Goal: Information Seeking & Learning: Learn about a topic

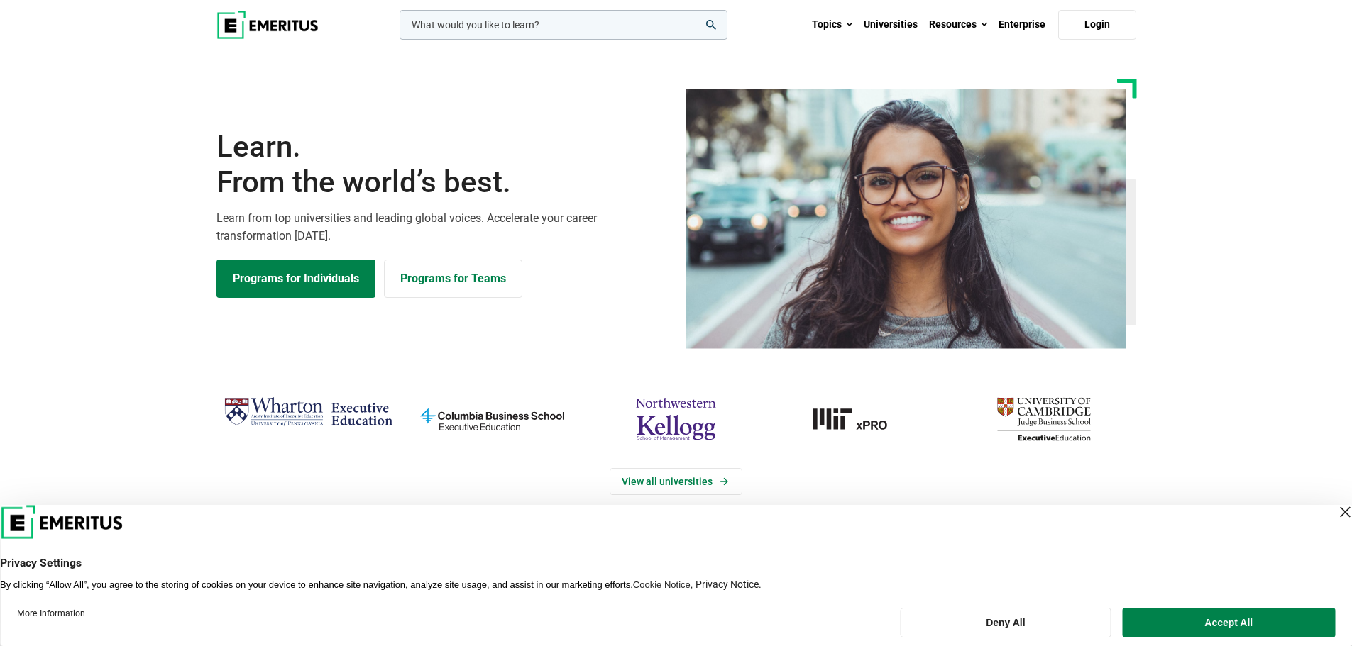
click at [1335, 513] on div "Close Layer" at bounding box center [1345, 512] width 20 height 20
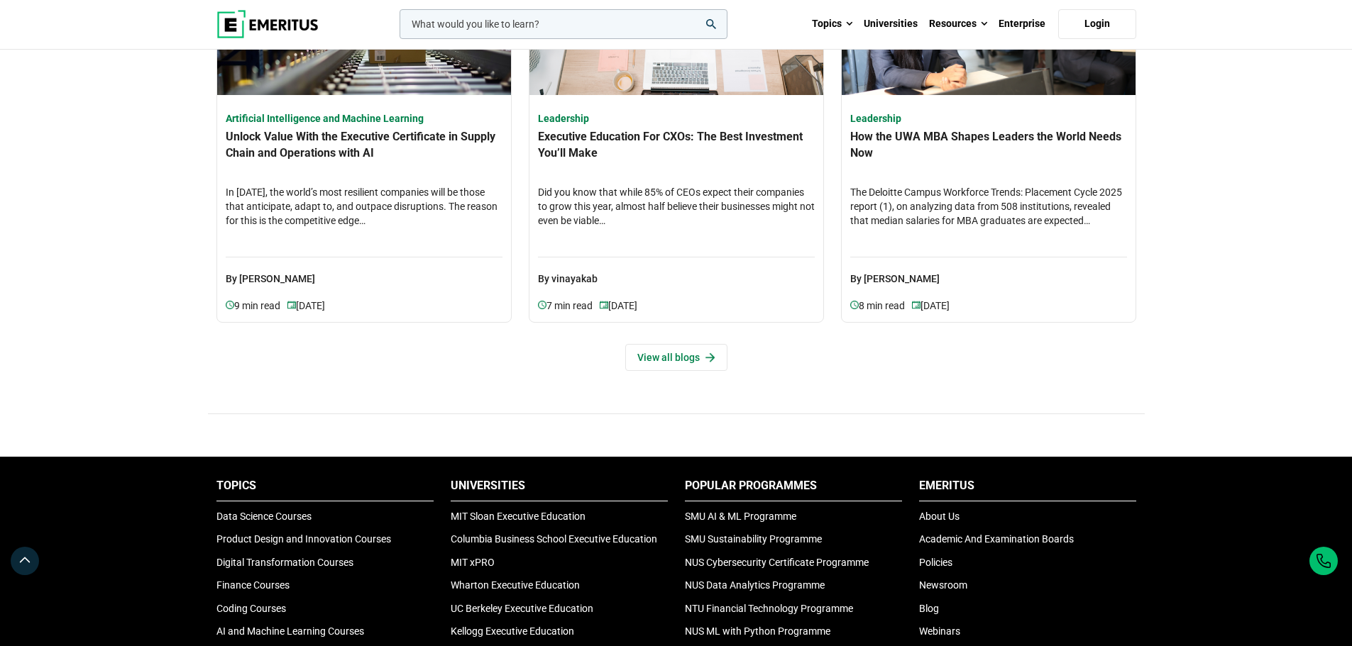
scroll to position [4084, 0]
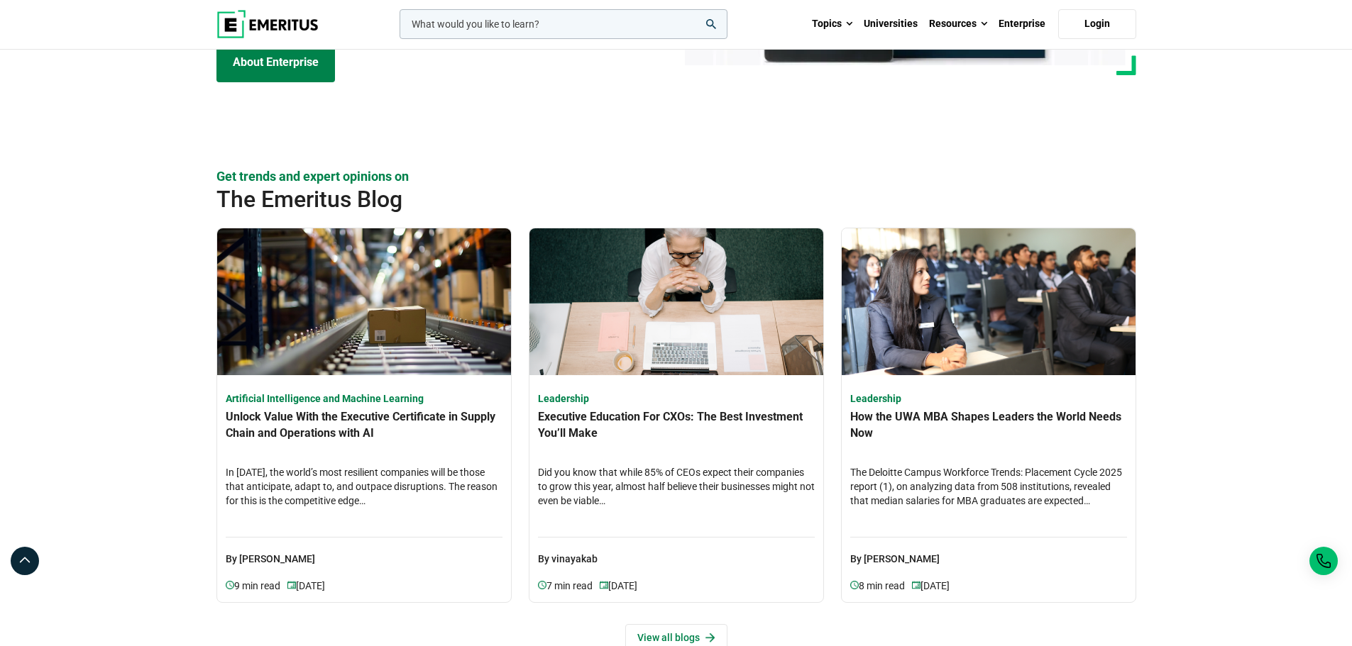
drag, startPoint x: 1351, startPoint y: 495, endPoint x: 1356, endPoint y: 401, distance: 93.8
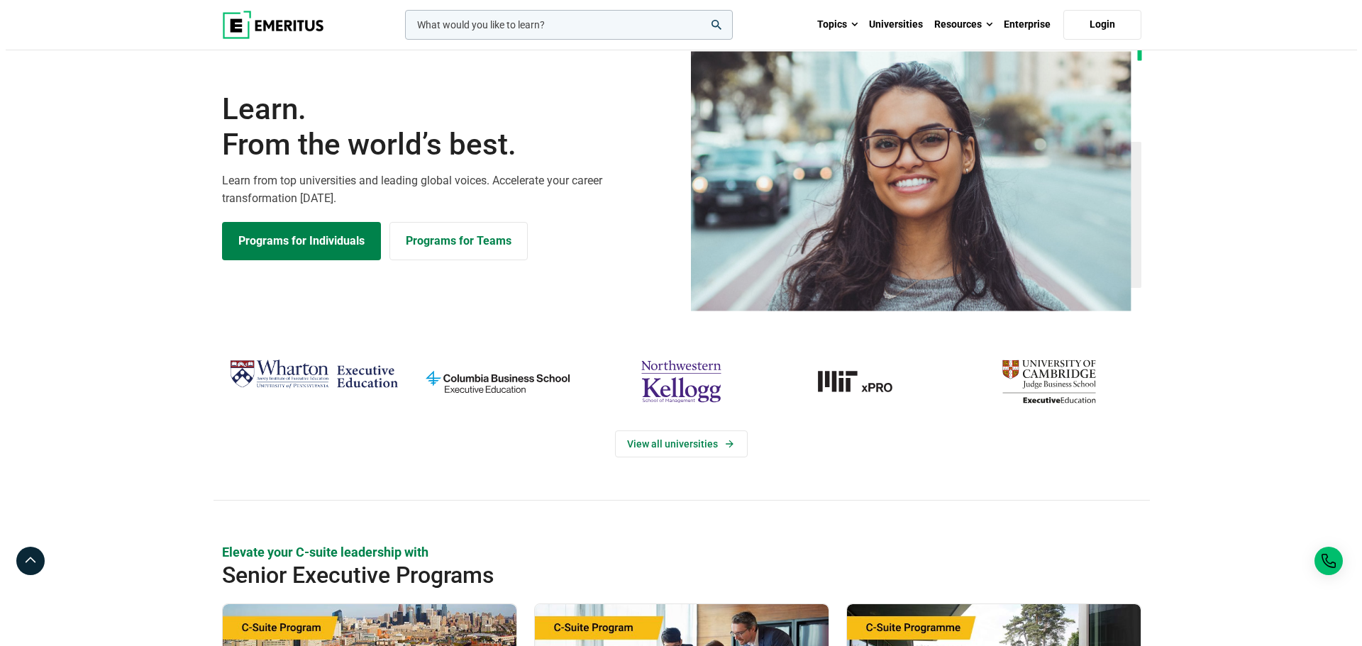
scroll to position [0, 0]
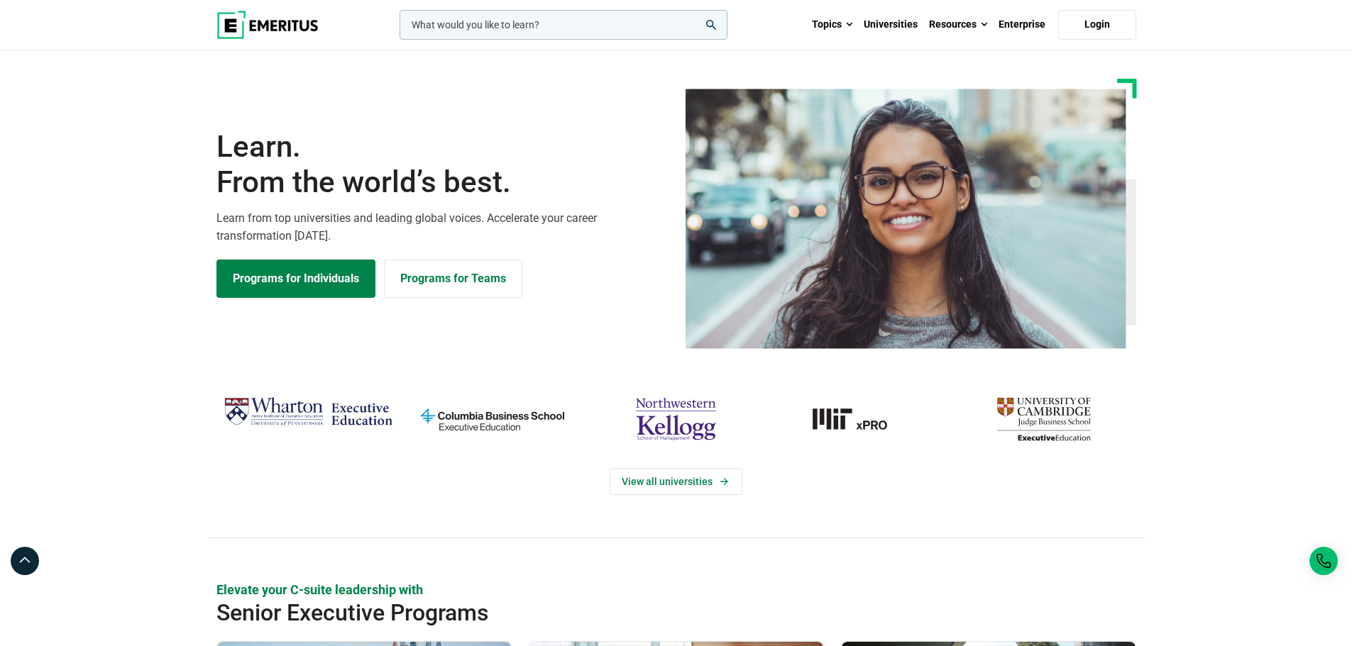
click at [542, 24] on input "woocommerce-product-search-field-0" at bounding box center [563, 25] width 328 height 30
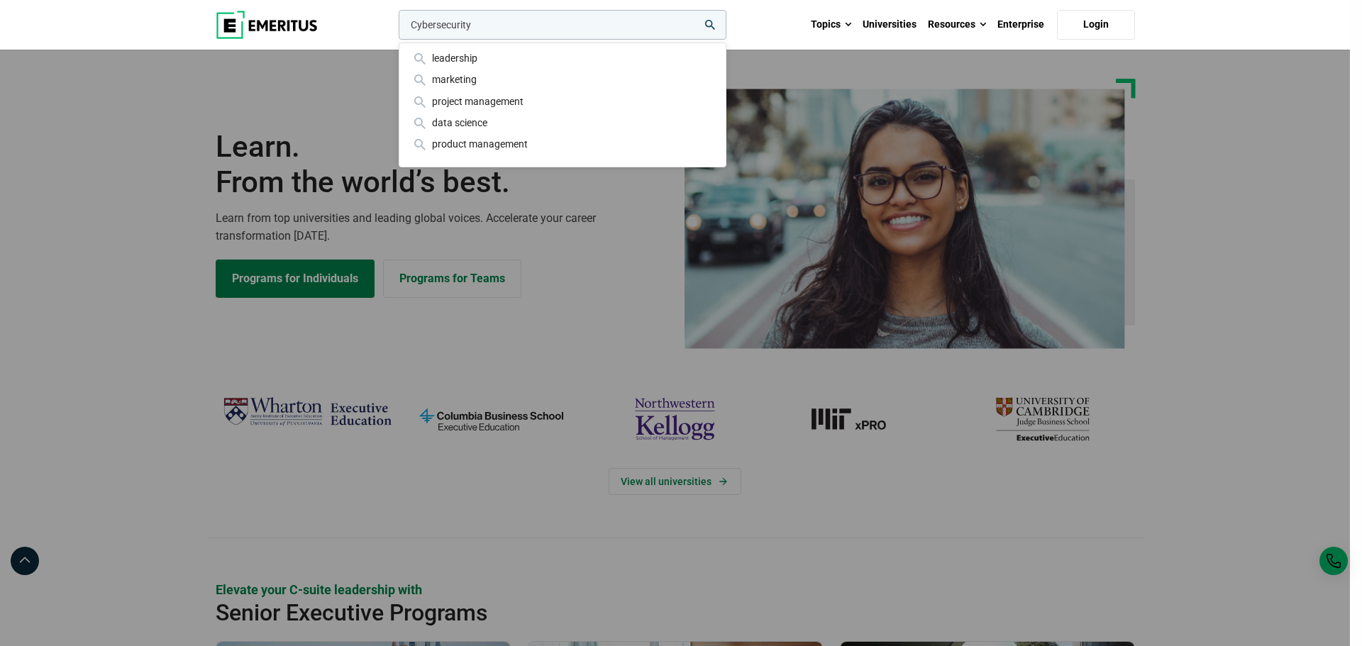
type input "Cybersecurity"
click at [396, 28] on button "search" at bounding box center [396, 28] width 0 height 0
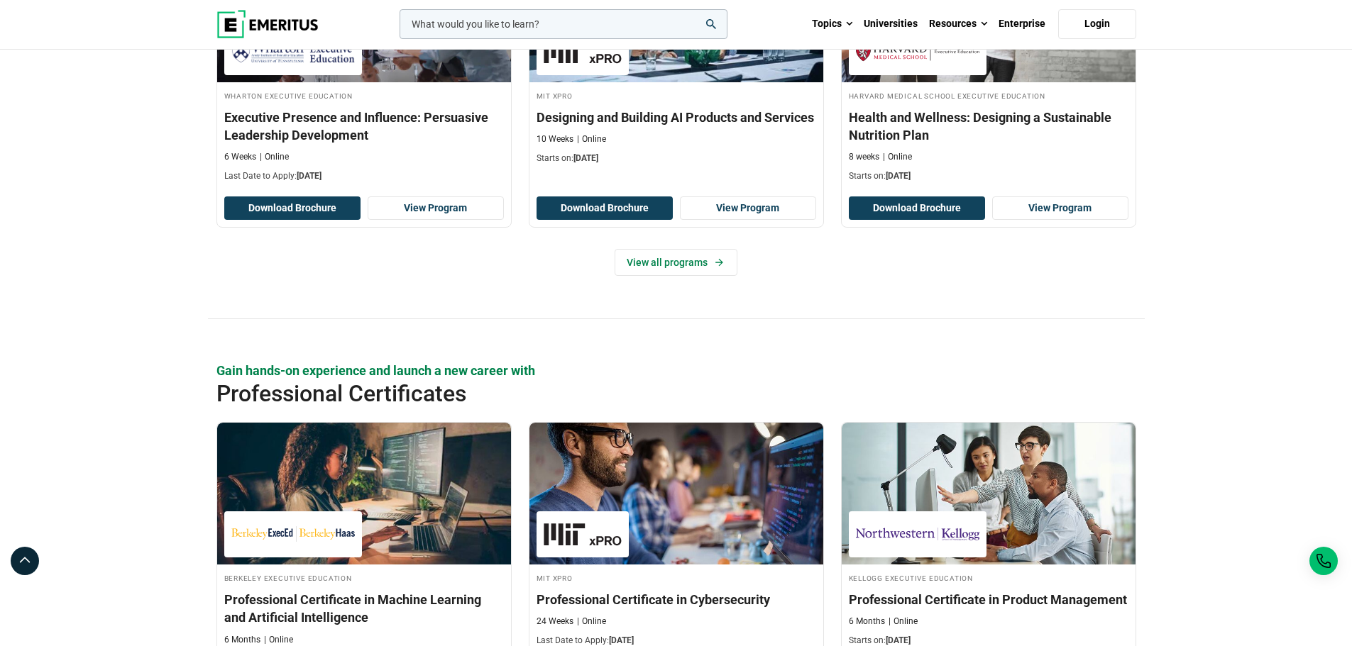
scroll to position [1703, 0]
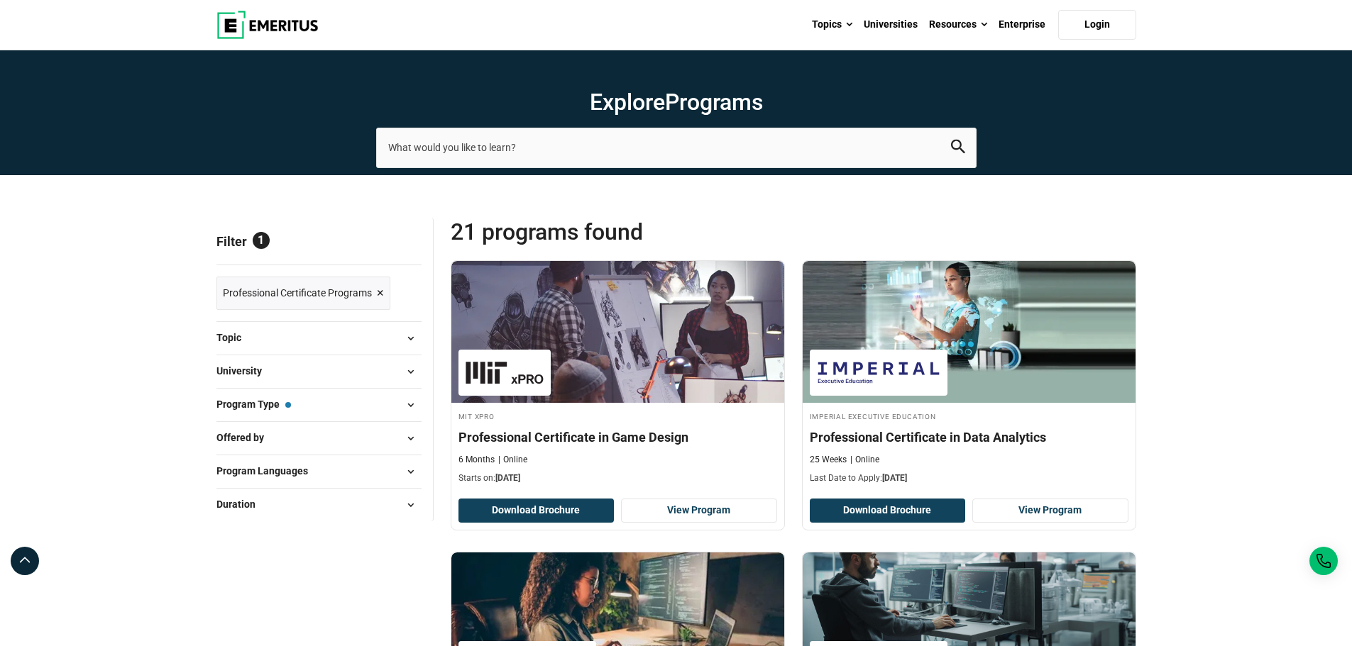
click at [400, 345] on span at bounding box center [410, 338] width 21 height 21
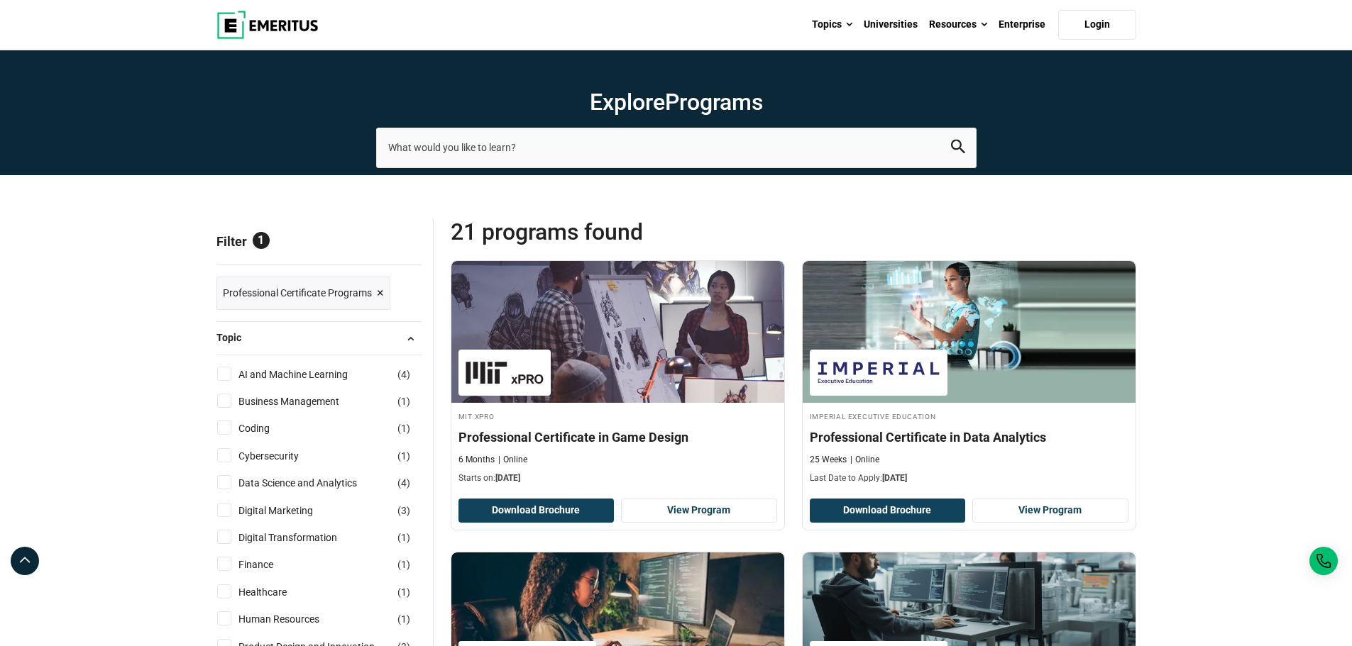
click at [222, 457] on input "Cybersecurity ( 1 )" at bounding box center [224, 455] width 14 height 14
checkbox input "true"
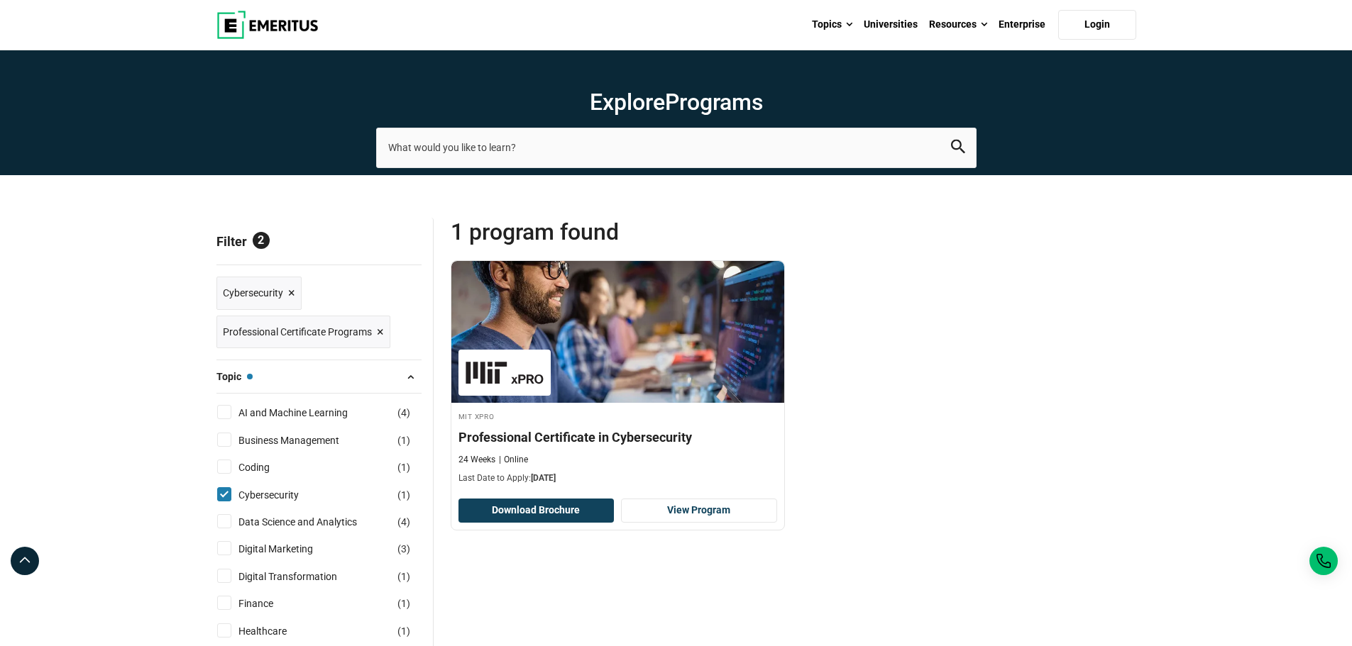
click at [226, 500] on input "Cybersecurity ( 1 )" at bounding box center [224, 494] width 14 height 14
checkbox input "false"
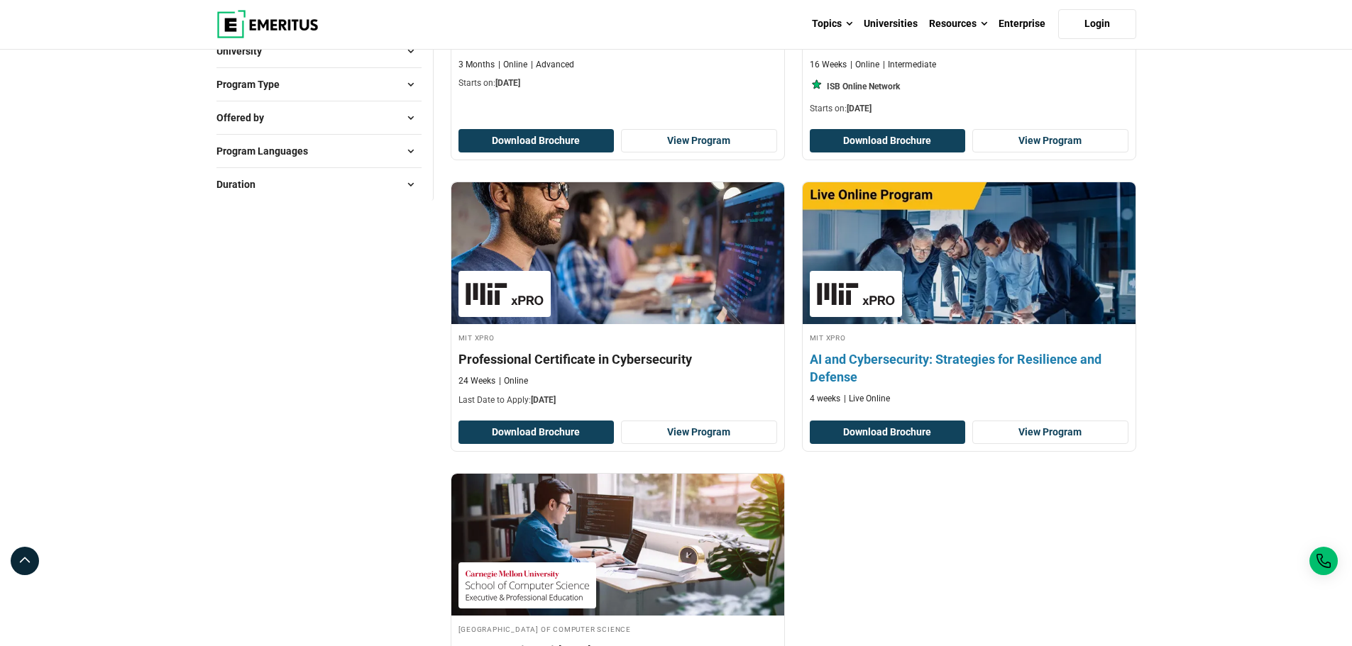
scroll to position [355, 0]
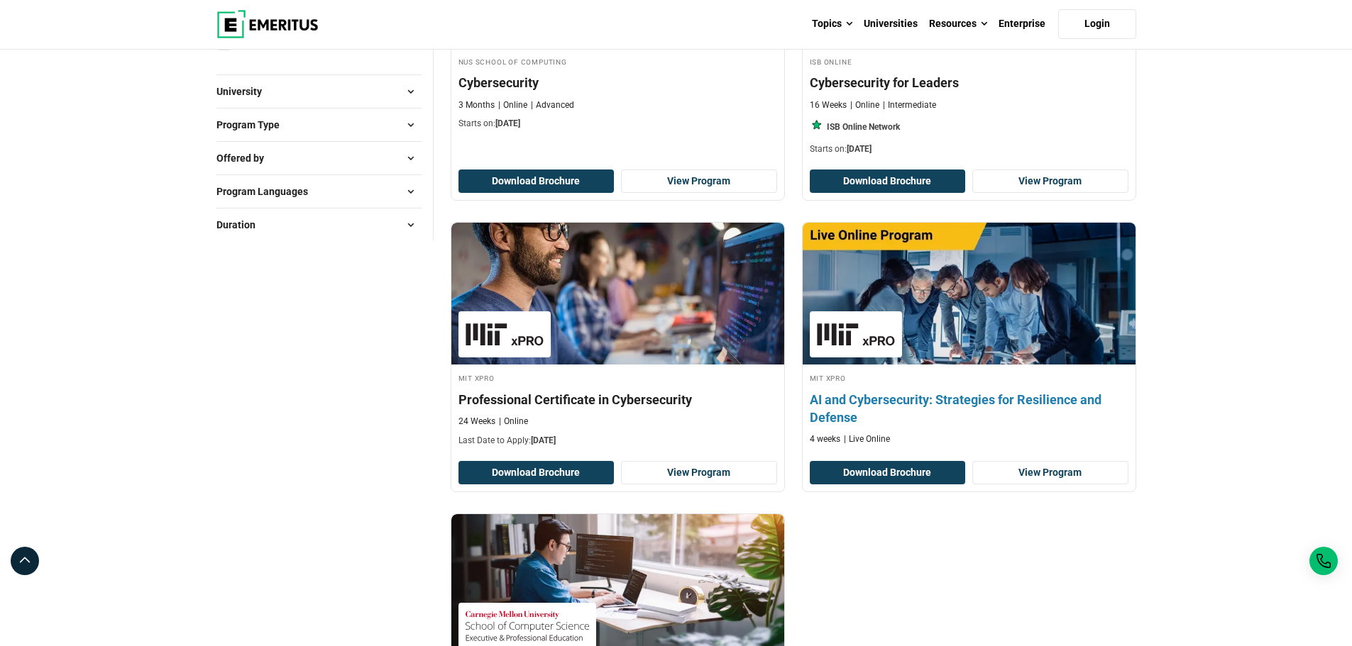
click at [909, 290] on img at bounding box center [968, 294] width 366 height 156
